Goal: Information Seeking & Learning: Learn about a topic

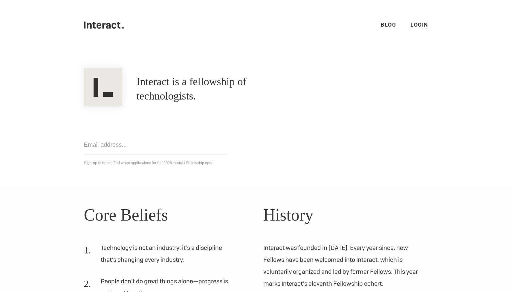
click at [258, 144] on div "Get notified Sign-up to be notified when applications for the 2026 Interact Fel…" at bounding box center [256, 136] width 358 height 60
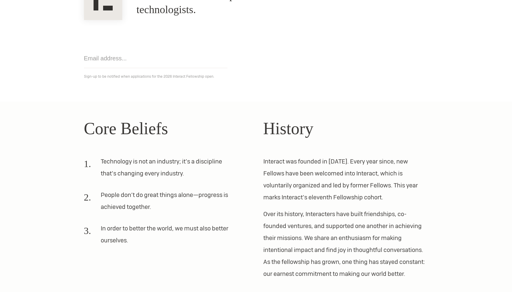
scroll to position [133, 0]
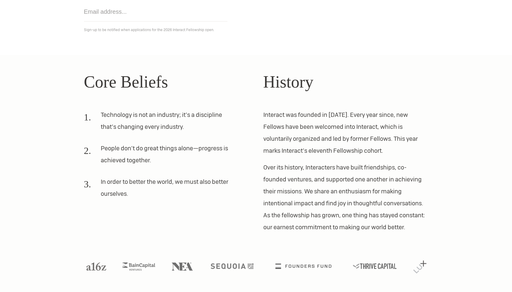
click at [290, 196] on p "Over its history, Interacters have built friendships, co-founded ventures, and …" at bounding box center [345, 197] width 165 height 72
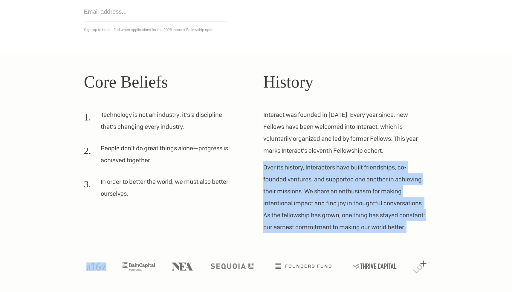
click at [297, 204] on p "Over its history, Interacters have built friendships, co-founded ventures, and …" at bounding box center [345, 197] width 165 height 72
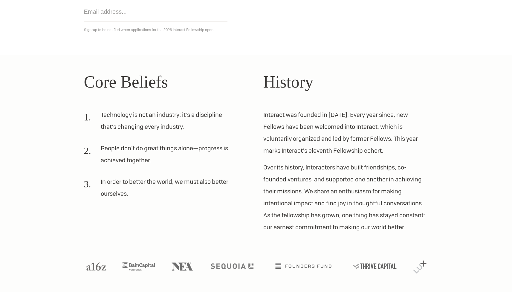
click at [297, 204] on p "Over its history, Interacters have built friendships, co-founded ventures, and …" at bounding box center [345, 197] width 165 height 72
click at [301, 209] on p "Over its history, Interacters have built friendships, co-founded ventures, and …" at bounding box center [345, 197] width 165 height 72
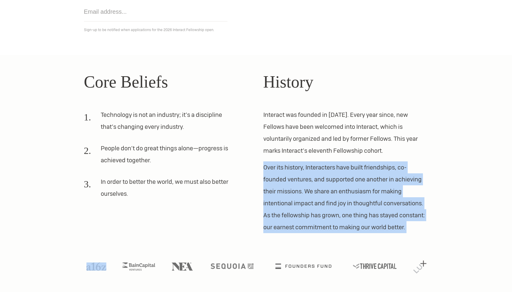
click at [303, 214] on p "Over its history, Interacters have built friendships, co-founded ventures, and …" at bounding box center [345, 197] width 165 height 72
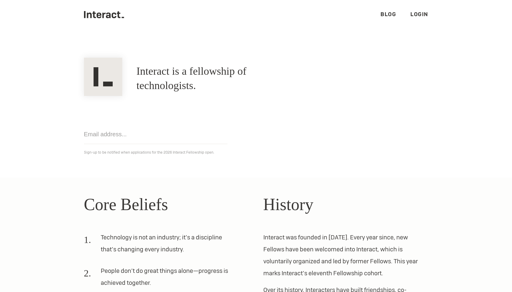
scroll to position [0, 0]
